Goal: Information Seeking & Learning: Learn about a topic

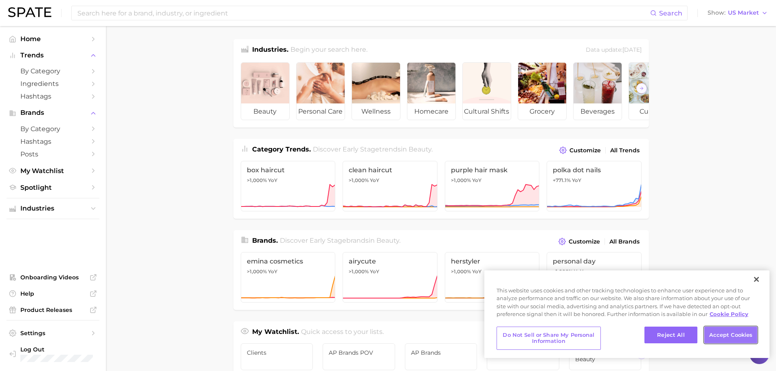
click at [724, 337] on button "Accept Cookies" at bounding box center [730, 335] width 53 height 17
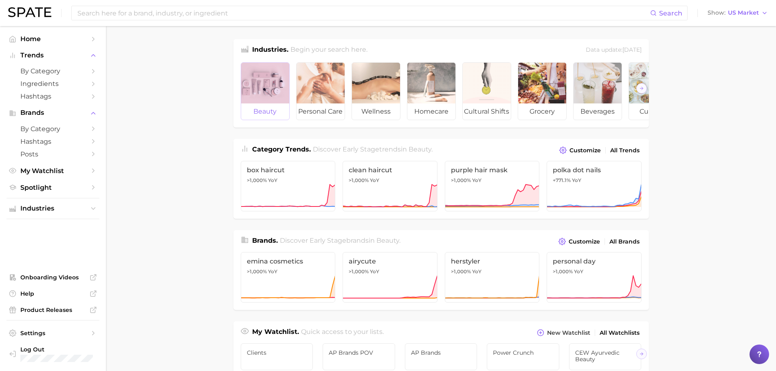
click at [269, 90] on div at bounding box center [265, 83] width 48 height 41
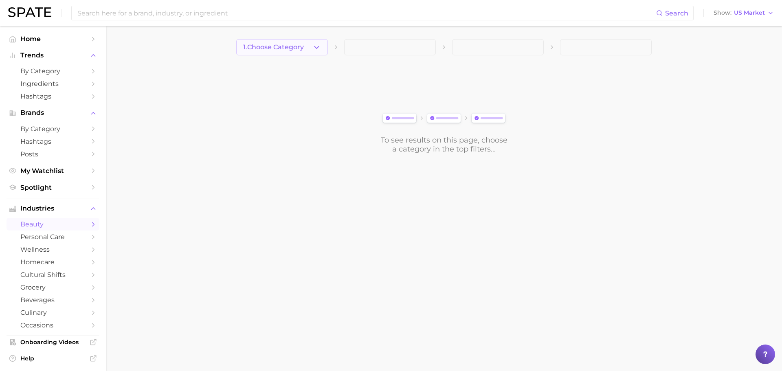
click at [307, 50] on button "1. Choose Category" at bounding box center [282, 47] width 92 height 16
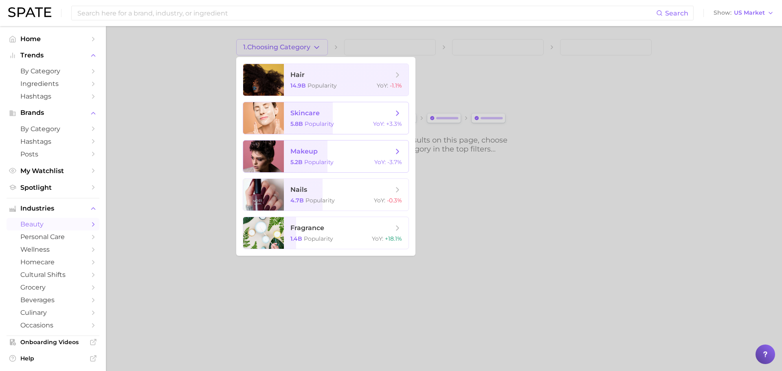
click at [320, 157] on span "makeup 5.2b Popularity YoY : -3.7%" at bounding box center [346, 157] width 125 height 32
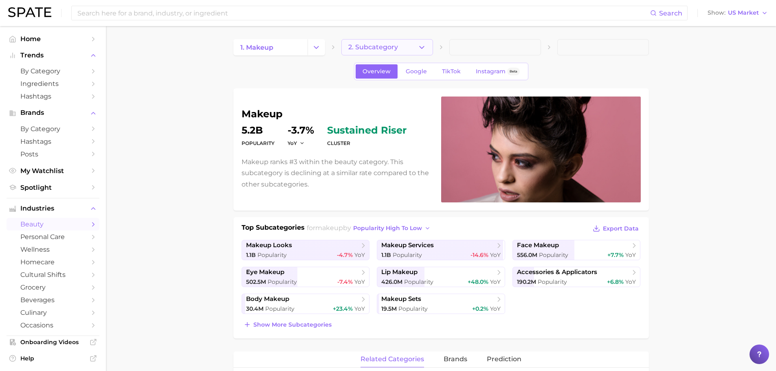
click at [424, 45] on icon "button" at bounding box center [422, 47] width 9 height 9
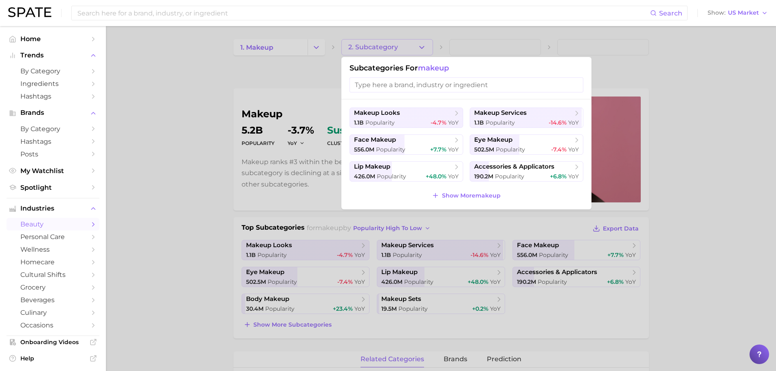
click at [192, 110] on div at bounding box center [388, 185] width 776 height 371
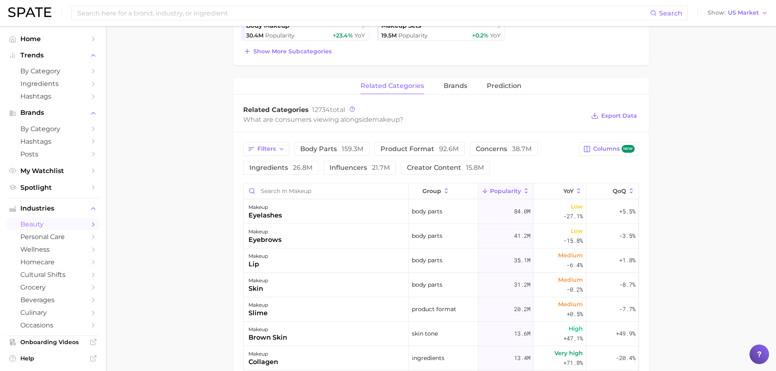
scroll to position [285, 0]
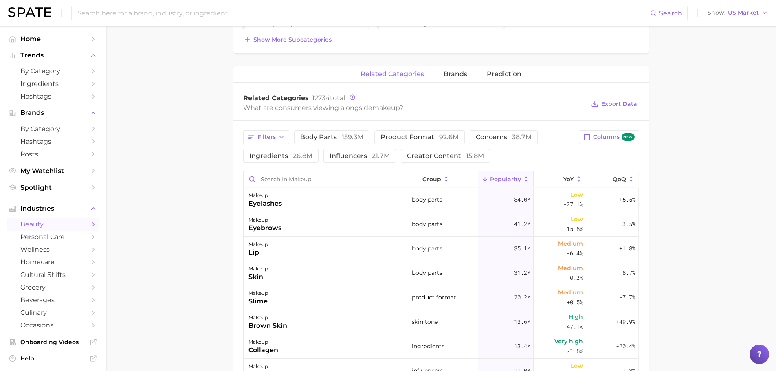
click at [470, 71] on div "related categories brands Prediction" at bounding box center [441, 74] width 416 height 16
click at [454, 73] on span "brands" at bounding box center [456, 73] width 24 height 7
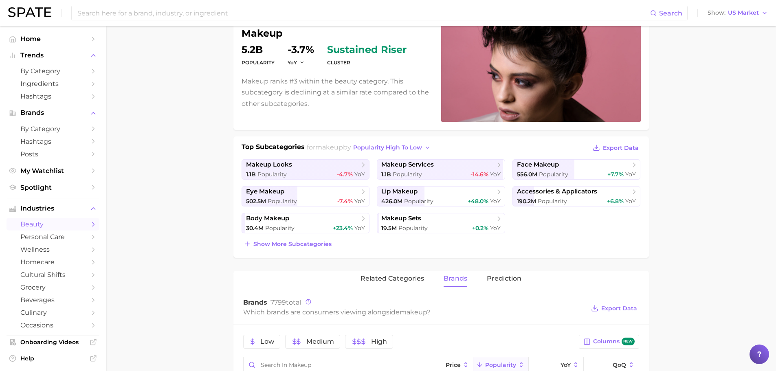
scroll to position [0, 0]
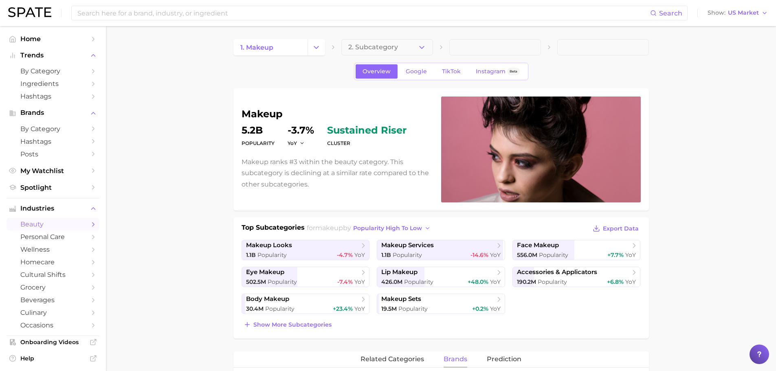
drag, startPoint x: 406, startPoint y: 74, endPoint x: 710, endPoint y: 262, distance: 357.5
click at [406, 74] on span "Google" at bounding box center [416, 71] width 21 height 7
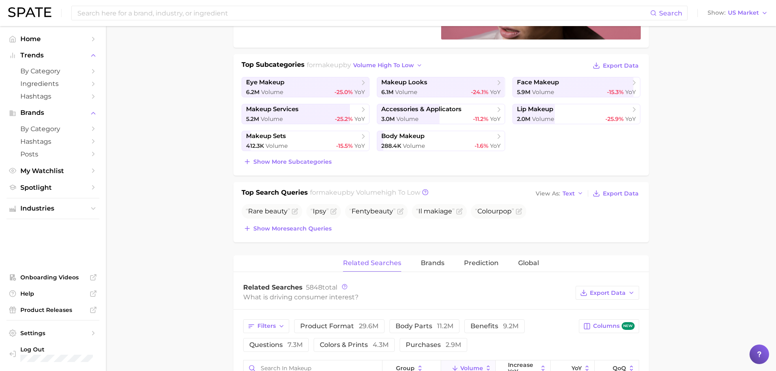
scroll to position [326, 0]
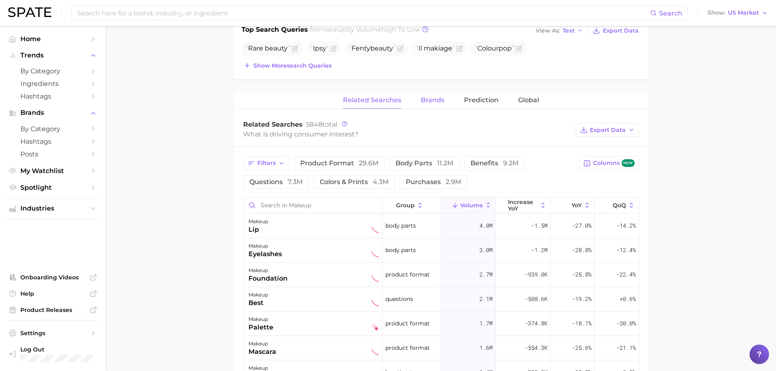
click at [427, 98] on span "Brands" at bounding box center [433, 100] width 24 height 7
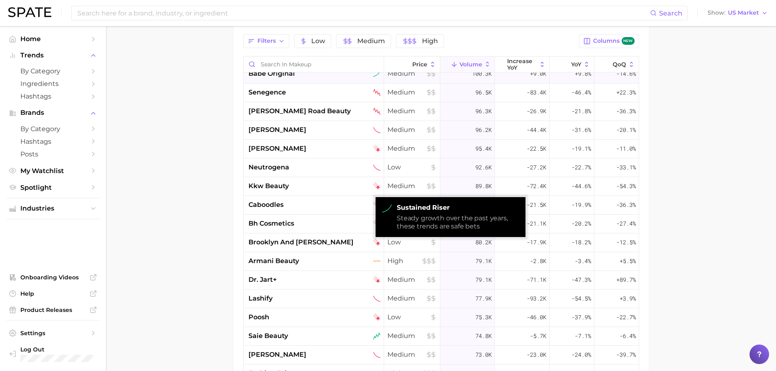
scroll to position [1263, 0]
